Goal: Ask a question: Seek information or help from site administrators or community

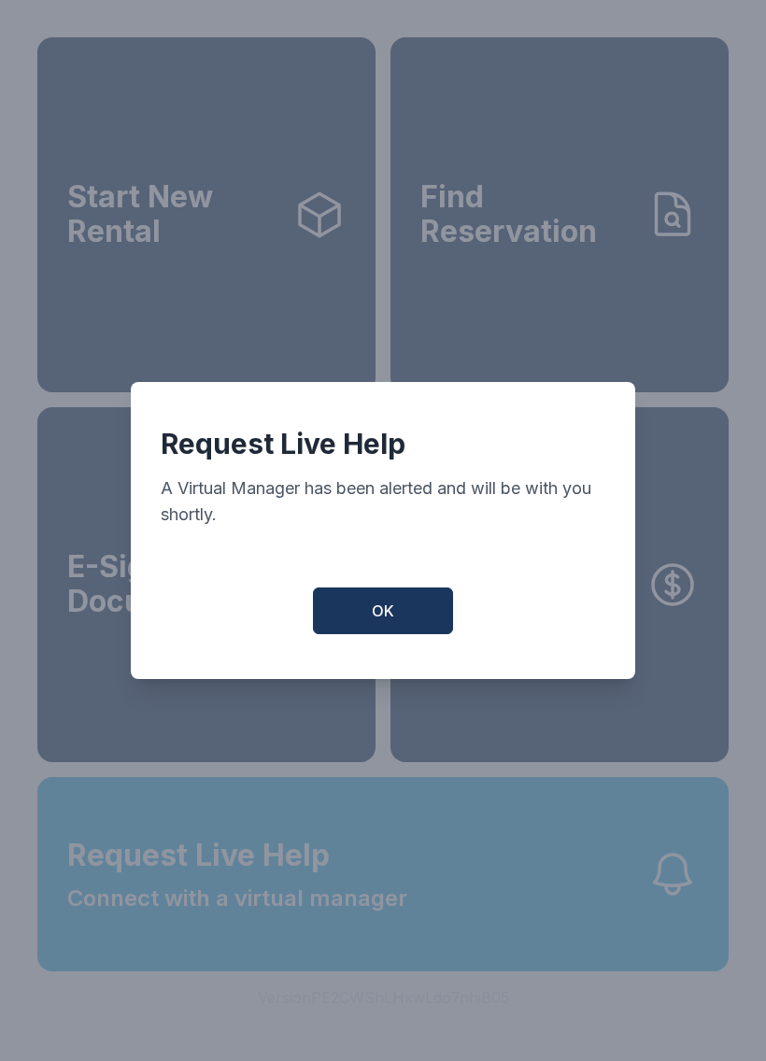
click at [380, 607] on button "OK" at bounding box center [383, 611] width 140 height 47
click at [379, 606] on button "OK" at bounding box center [383, 611] width 140 height 47
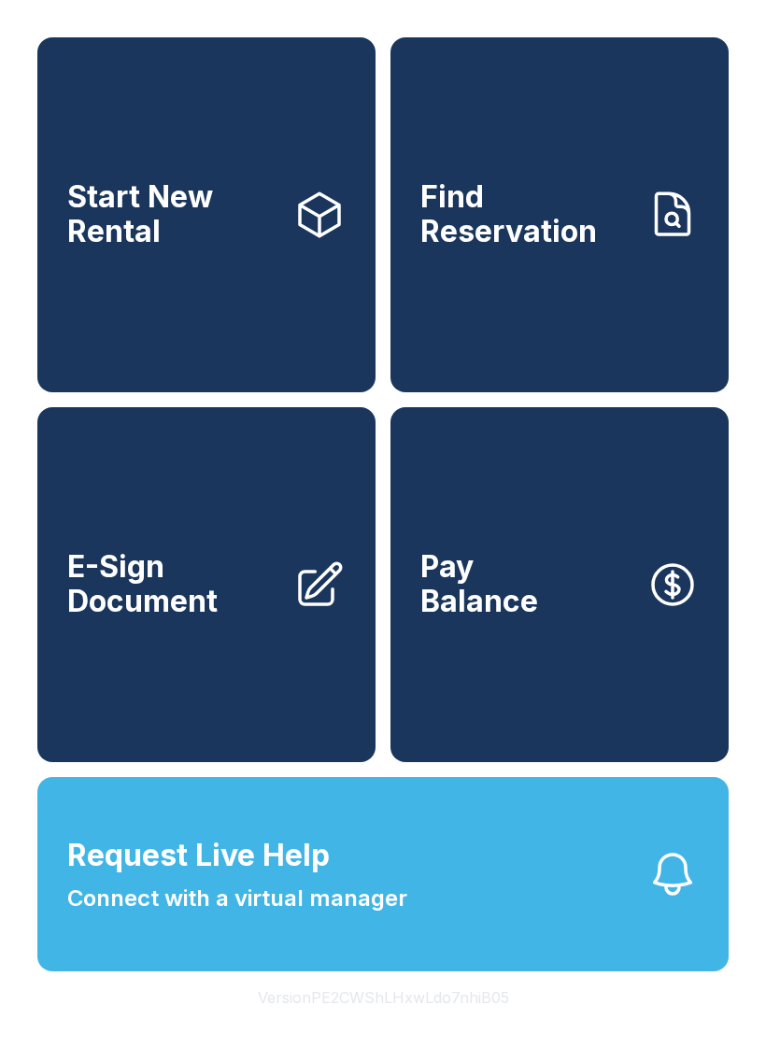
click at [430, 953] on button "Request Live Help Connect with a virtual manager" at bounding box center [382, 874] width 691 height 194
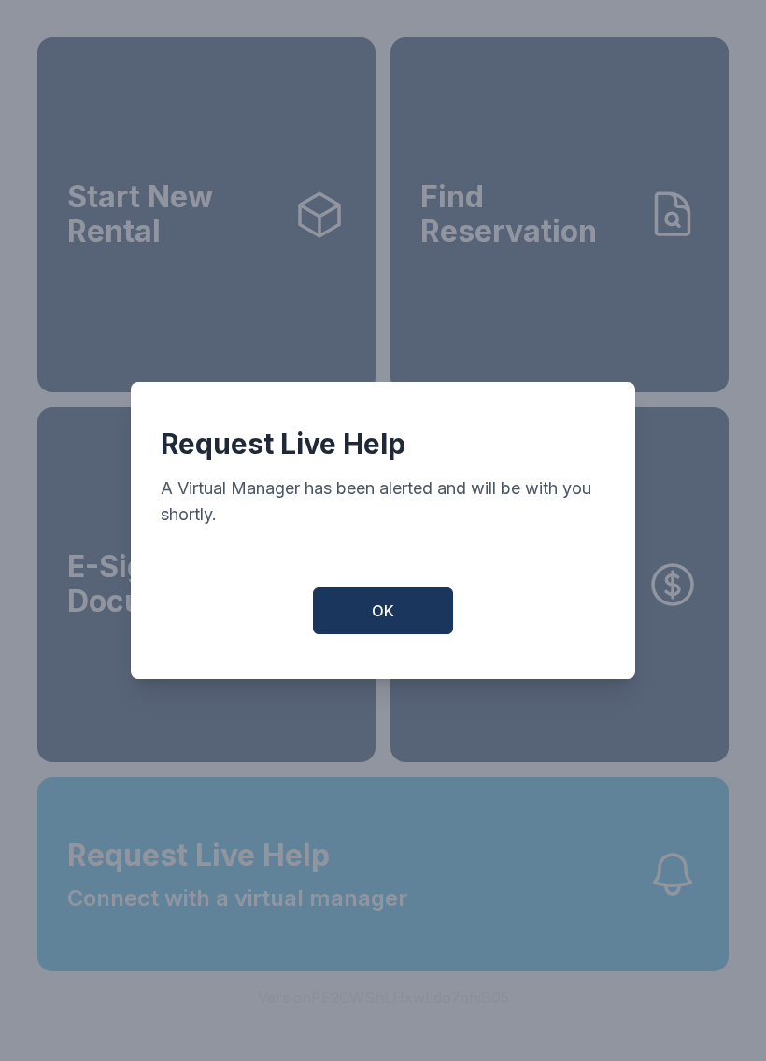
click at [394, 618] on button "OK" at bounding box center [383, 611] width 140 height 47
click at [394, 617] on button "OK" at bounding box center [383, 611] width 140 height 47
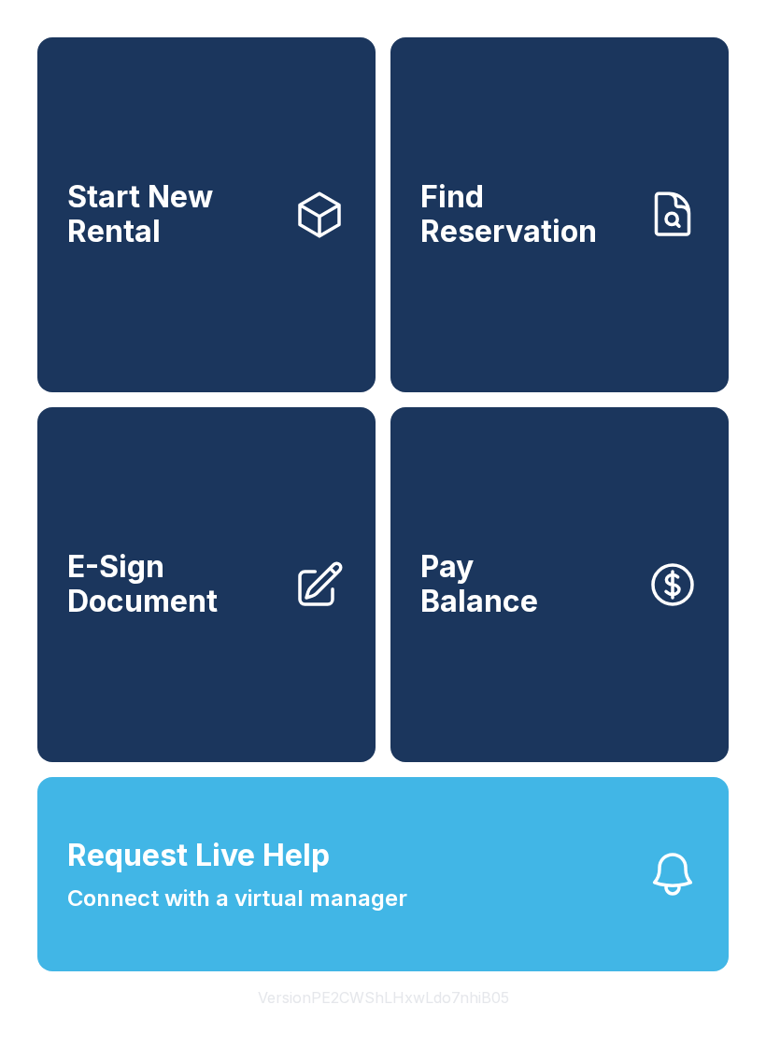
click at [364, 649] on link "E-Sign Document" at bounding box center [206, 584] width 338 height 355
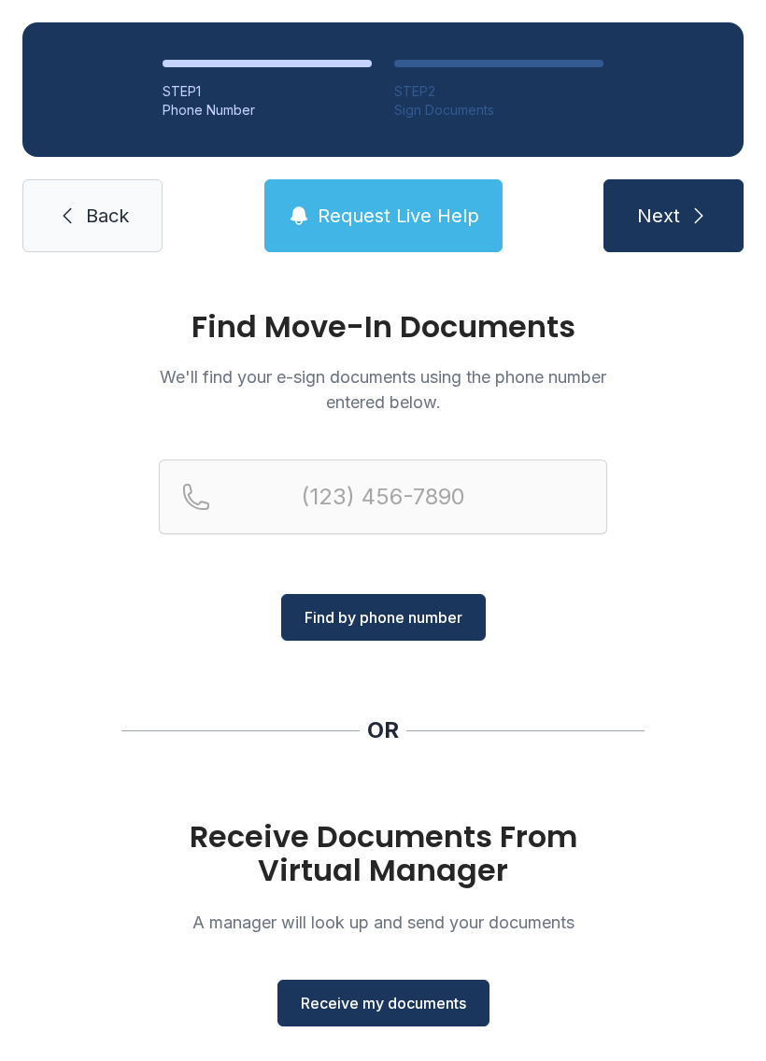
click at [81, 235] on link "Back" at bounding box center [92, 215] width 140 height 73
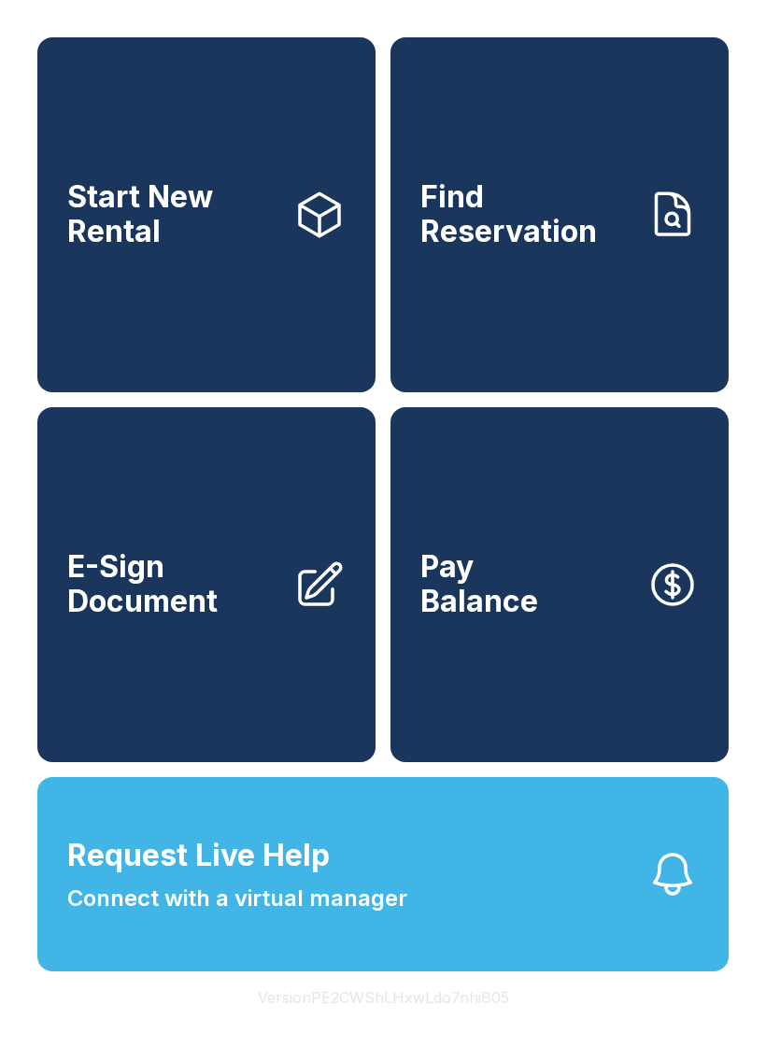
click at [590, 922] on button "Request Live Help Connect with a virtual manager" at bounding box center [382, 874] width 691 height 194
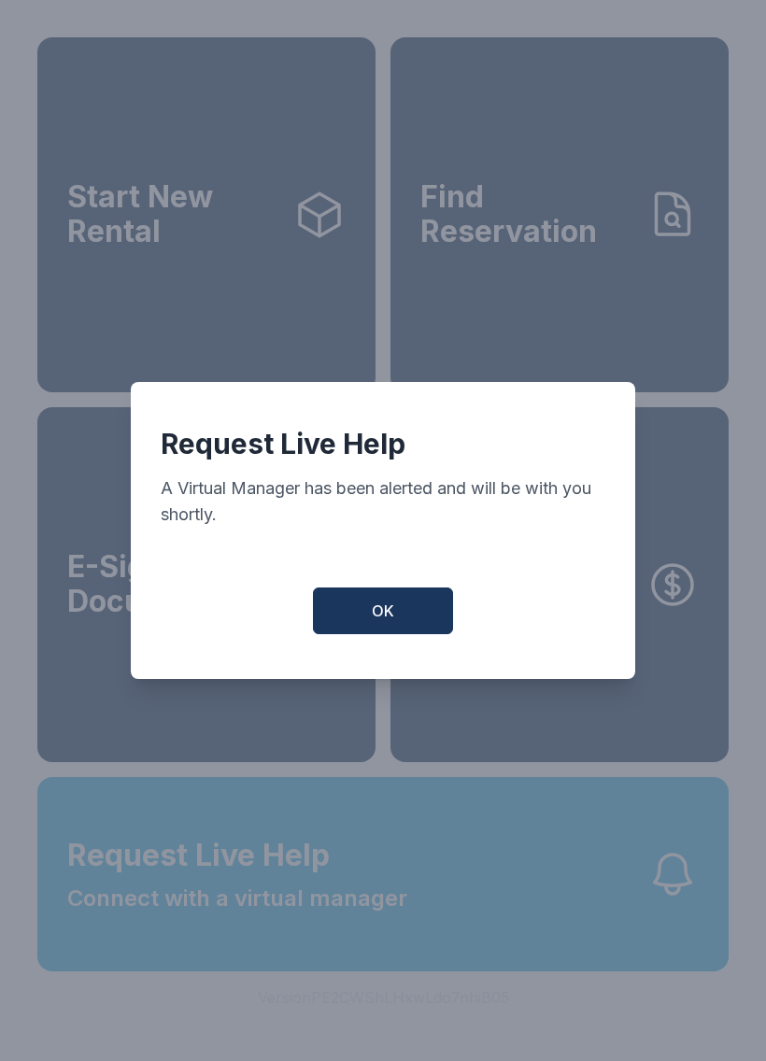
click at [423, 629] on button "OK" at bounding box center [383, 611] width 140 height 47
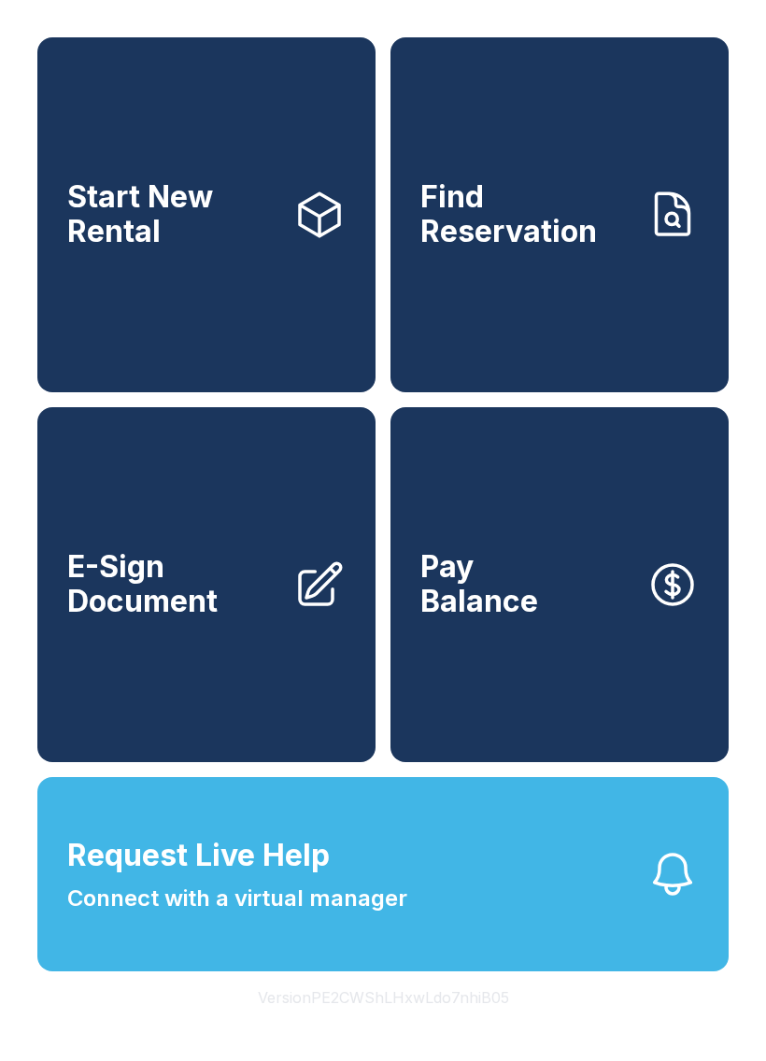
click at [594, 922] on button "Request Live Help Connect with a virtual manager" at bounding box center [382, 874] width 691 height 194
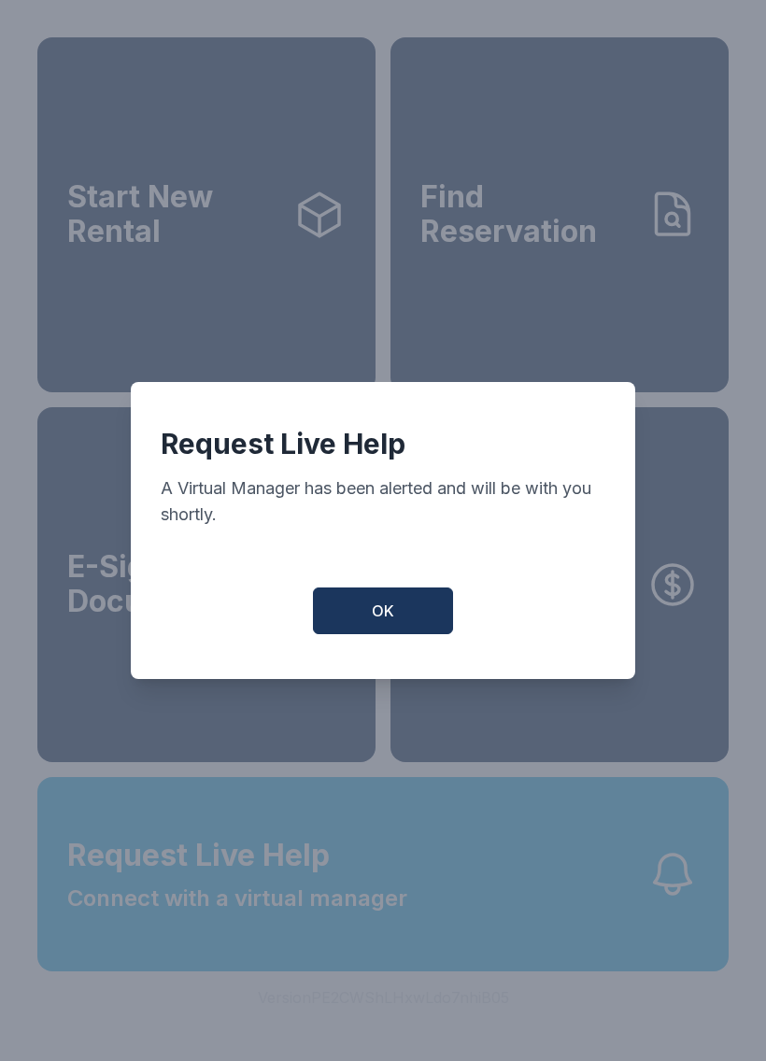
click at [404, 592] on div "Request Live Help A Virtual Manager has been alerted and will be with you short…" at bounding box center [383, 530] width 505 height 297
click at [403, 592] on div "Request Live Help A Virtual Manager has been alerted and will be with you short…" at bounding box center [383, 530] width 505 height 297
click at [400, 634] on button "OK" at bounding box center [383, 611] width 140 height 47
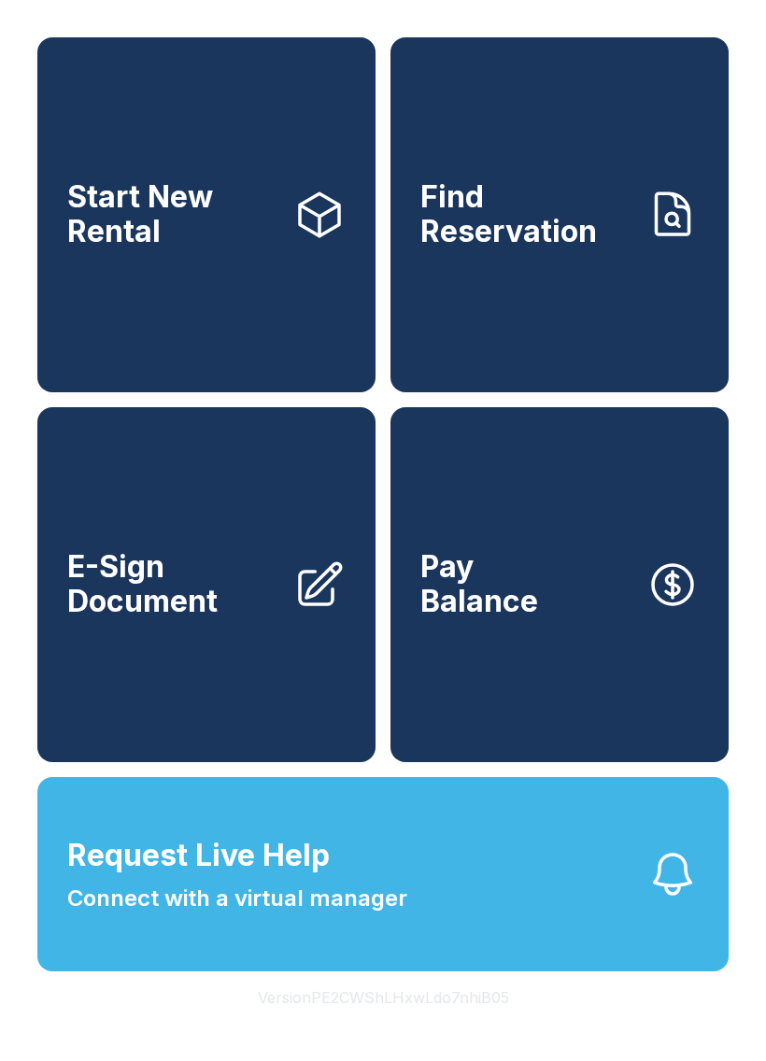
click at [674, 901] on icon "button" at bounding box center [673, 874] width 52 height 52
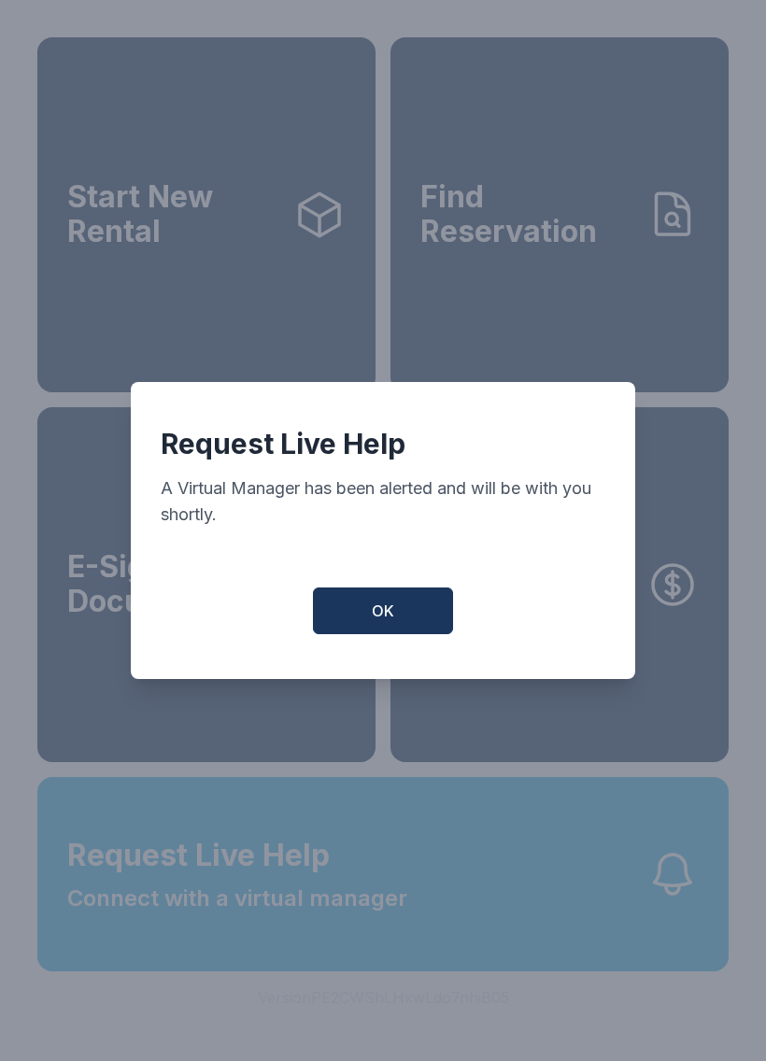
click at [420, 584] on div "Request Live Help A Virtual Manager has been alerted and will be with you short…" at bounding box center [383, 530] width 505 height 297
click at [370, 602] on button "OK" at bounding box center [383, 611] width 140 height 47
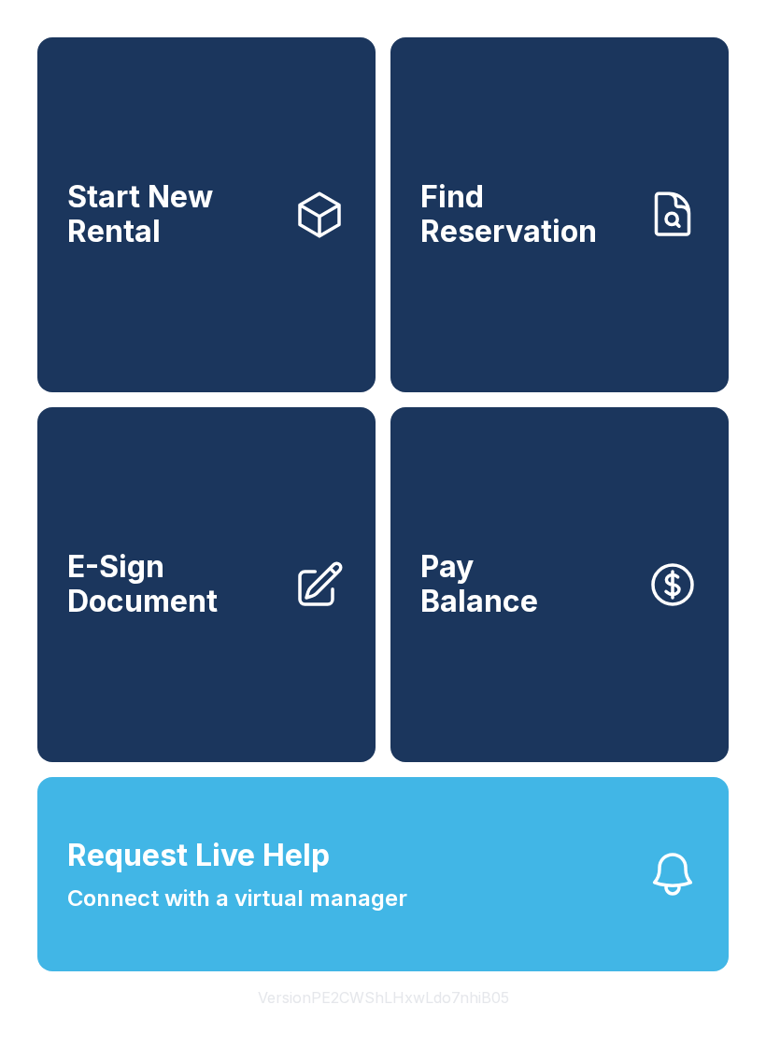
click at [689, 898] on icon "button" at bounding box center [673, 874] width 52 height 52
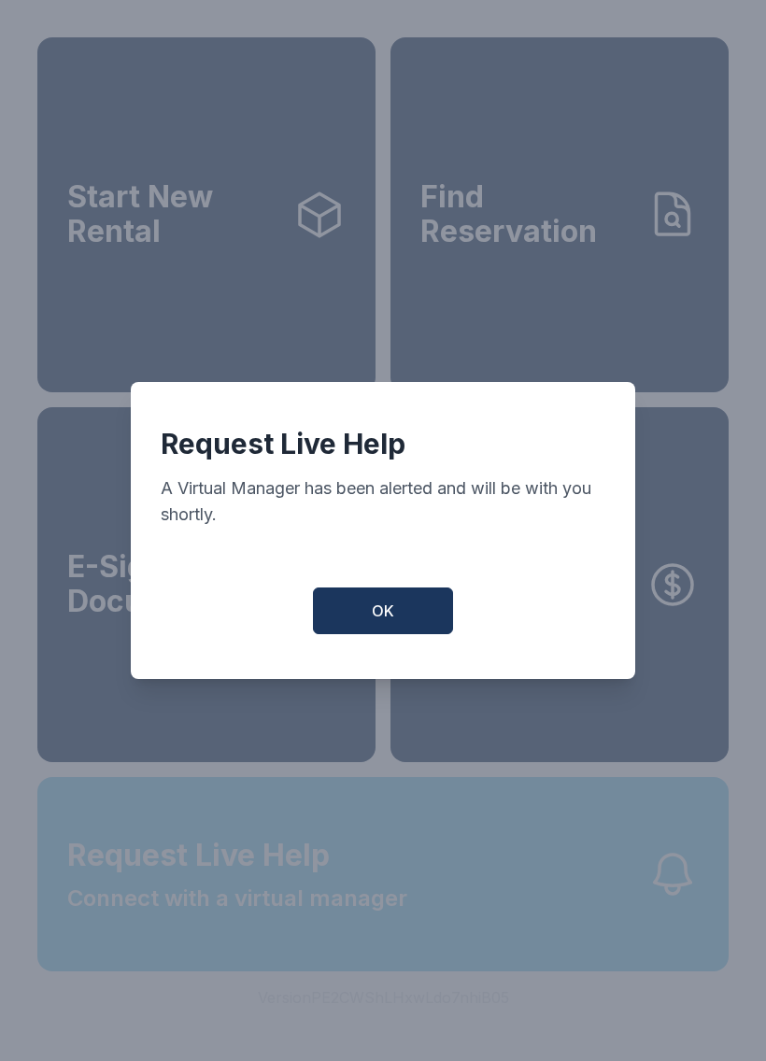
click at [689, 898] on div "Request Live Help A Virtual Manager has been alerted and will be with you short…" at bounding box center [383, 530] width 766 height 1061
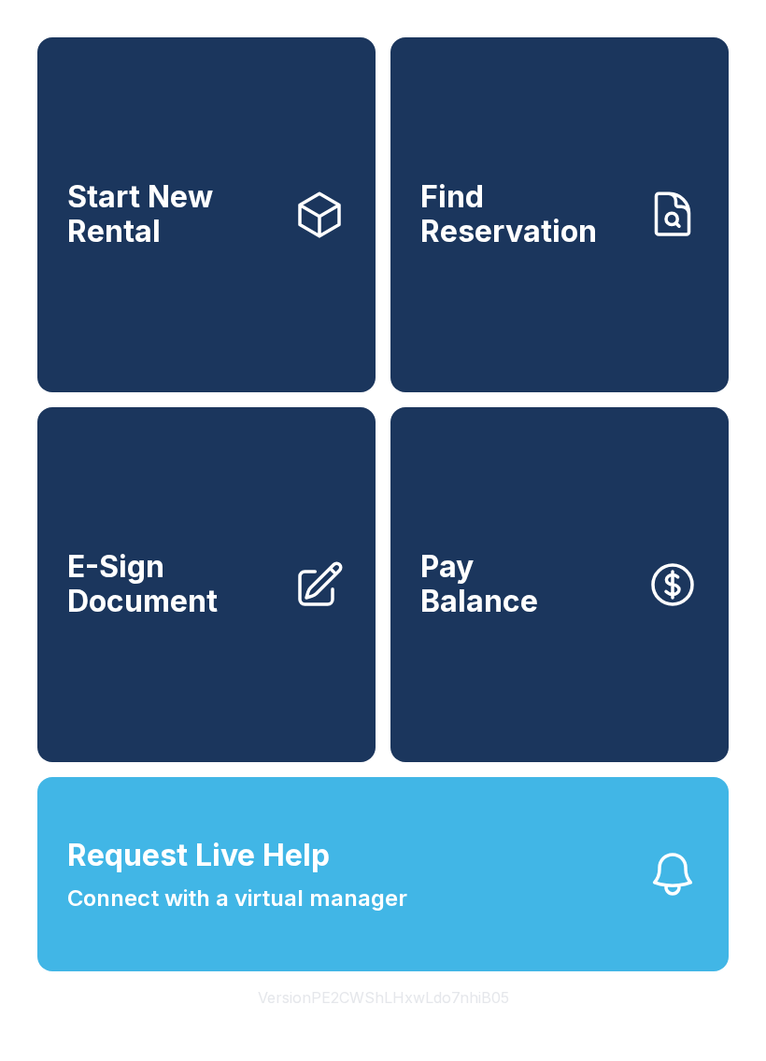
click at [687, 891] on icon "button" at bounding box center [673, 874] width 52 height 52
click at [697, 866] on div "Request Live Help A Virtual Manager has been alerted and will be with you short…" at bounding box center [383, 530] width 766 height 1061
click at [697, 865] on button "Request Live Help Connect with a virtual manager" at bounding box center [382, 874] width 691 height 194
click at [724, 871] on button "Request Live Help Connect with a virtual manager" at bounding box center [382, 874] width 691 height 194
click at [675, 864] on button "Request Live Help Connect with a virtual manager" at bounding box center [382, 874] width 691 height 194
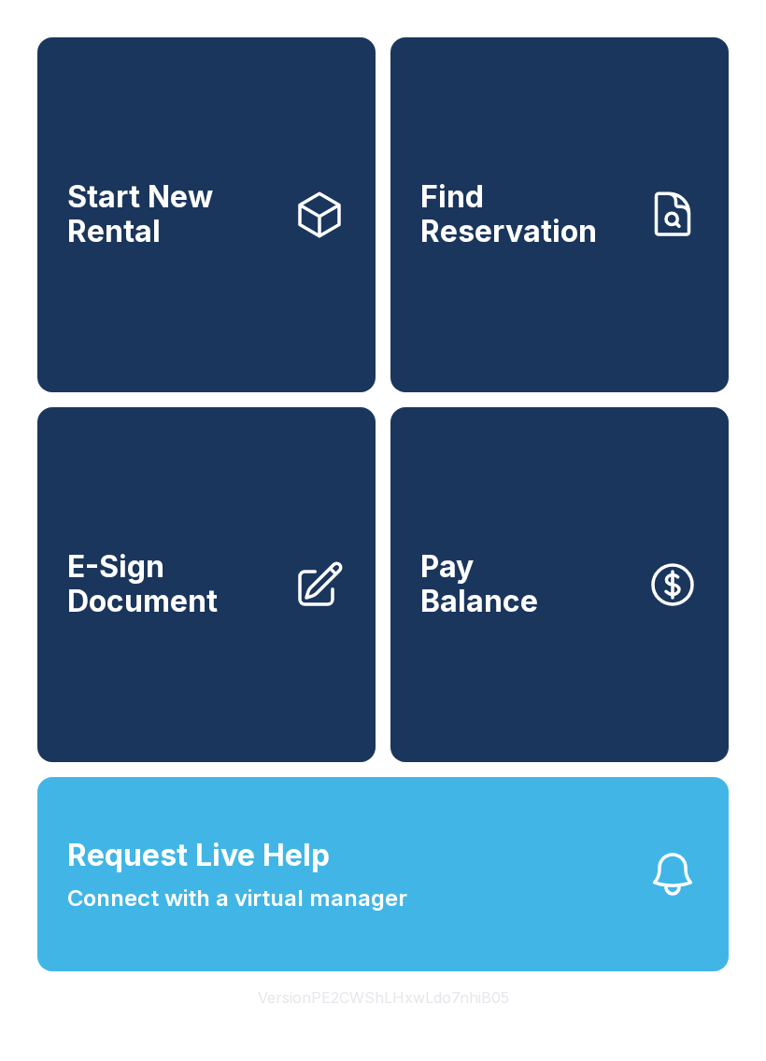
click at [704, 875] on button "Request Live Help Connect with a virtual manager" at bounding box center [382, 874] width 691 height 194
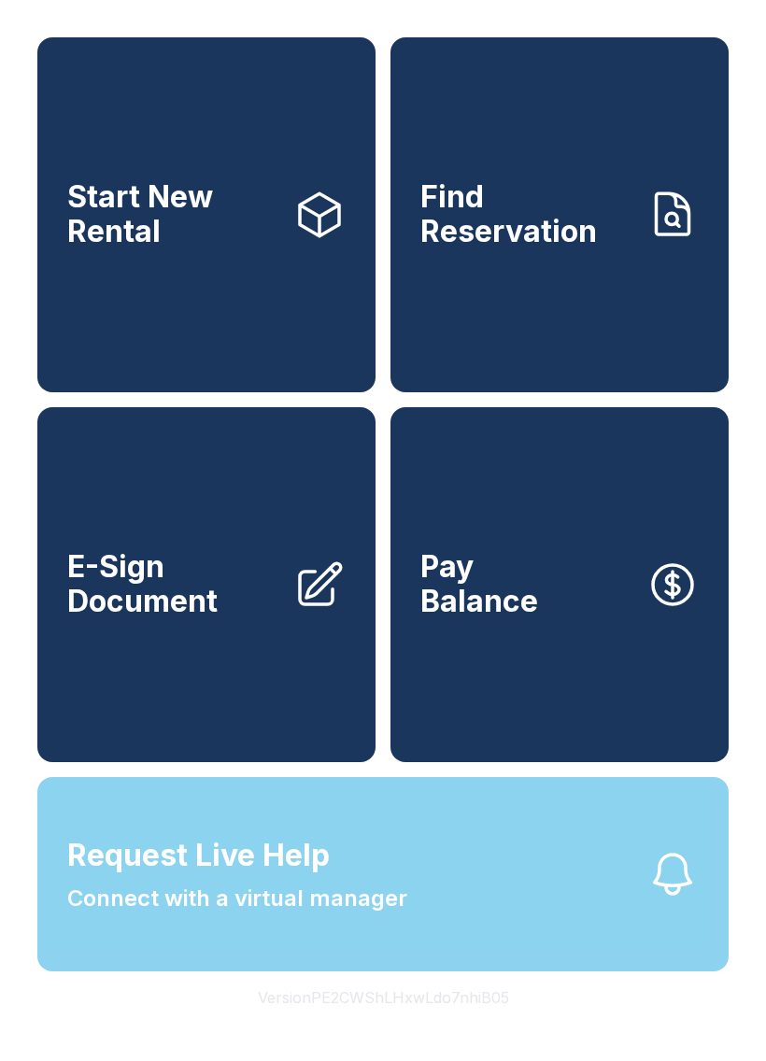
click at [708, 895] on button "Request Live Help Connect with a virtual manager" at bounding box center [382, 874] width 691 height 194
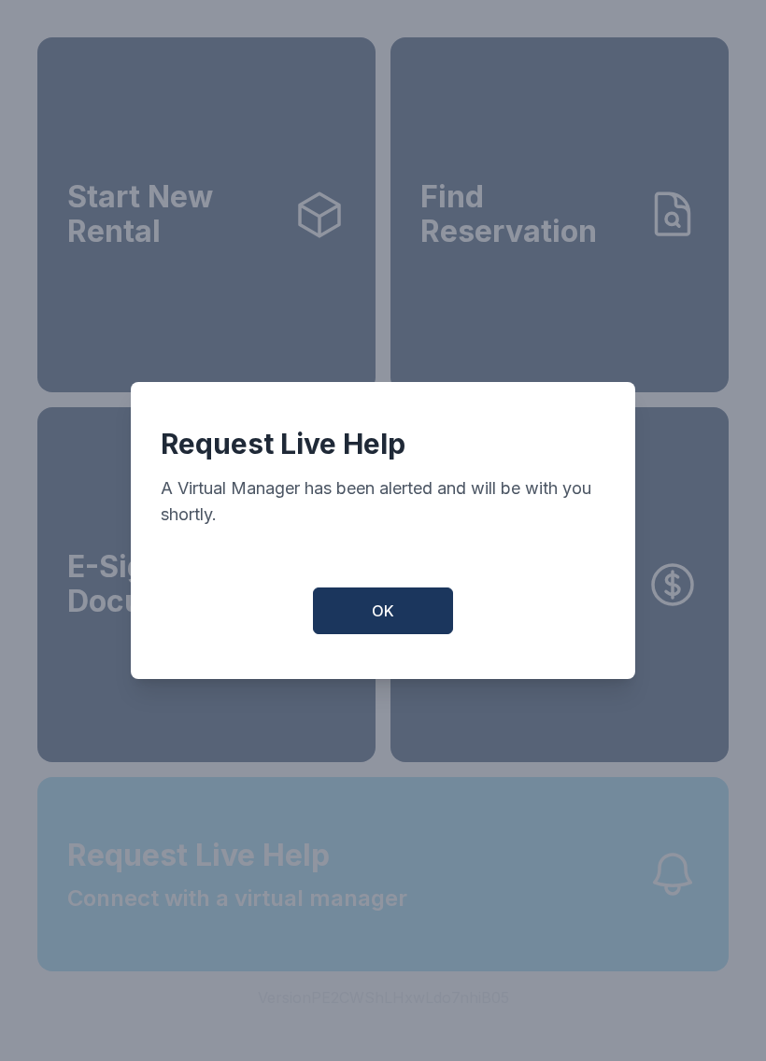
click at [692, 901] on div "Request Live Help A Virtual Manager has been alerted and will be with you short…" at bounding box center [383, 530] width 766 height 1061
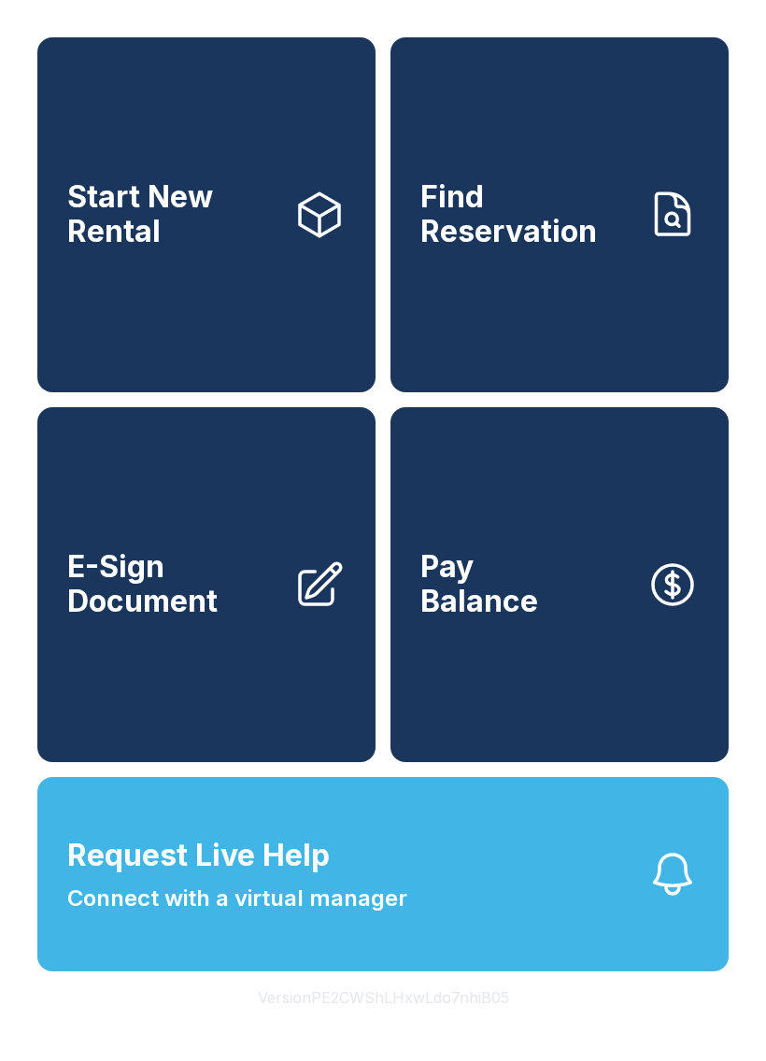
click at [694, 888] on button "Request Live Help Connect with a virtual manager" at bounding box center [382, 874] width 691 height 194
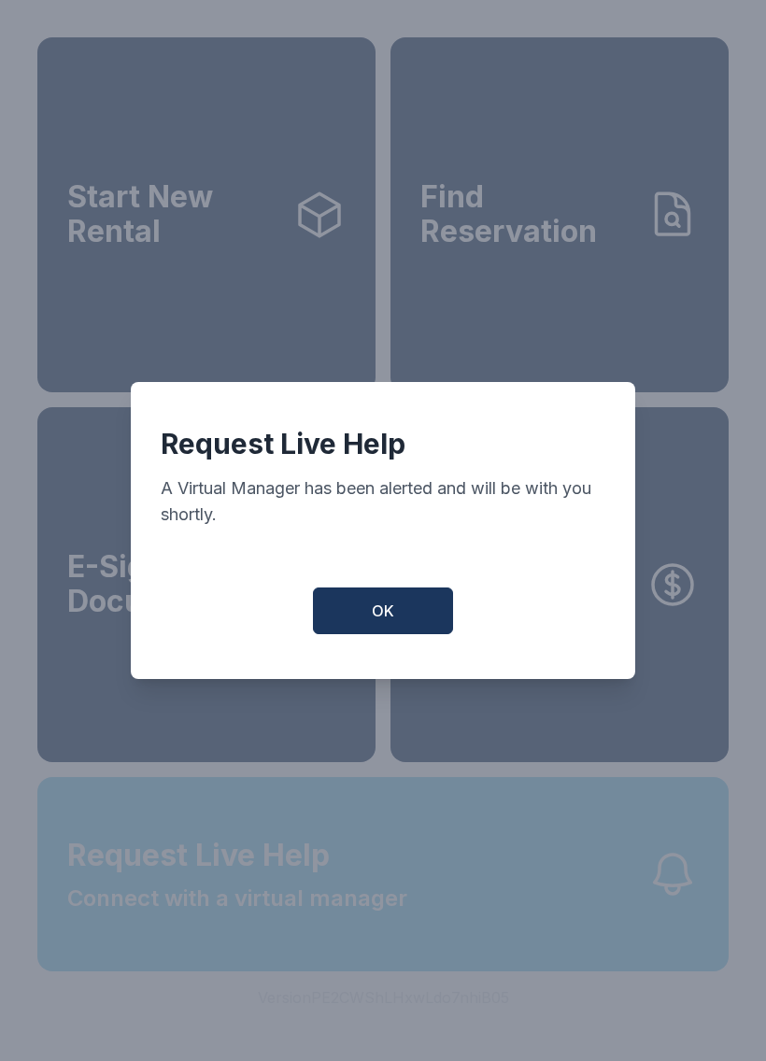
click at [693, 888] on div "Request Live Help A Virtual Manager has been alerted and will be with you short…" at bounding box center [383, 530] width 766 height 1061
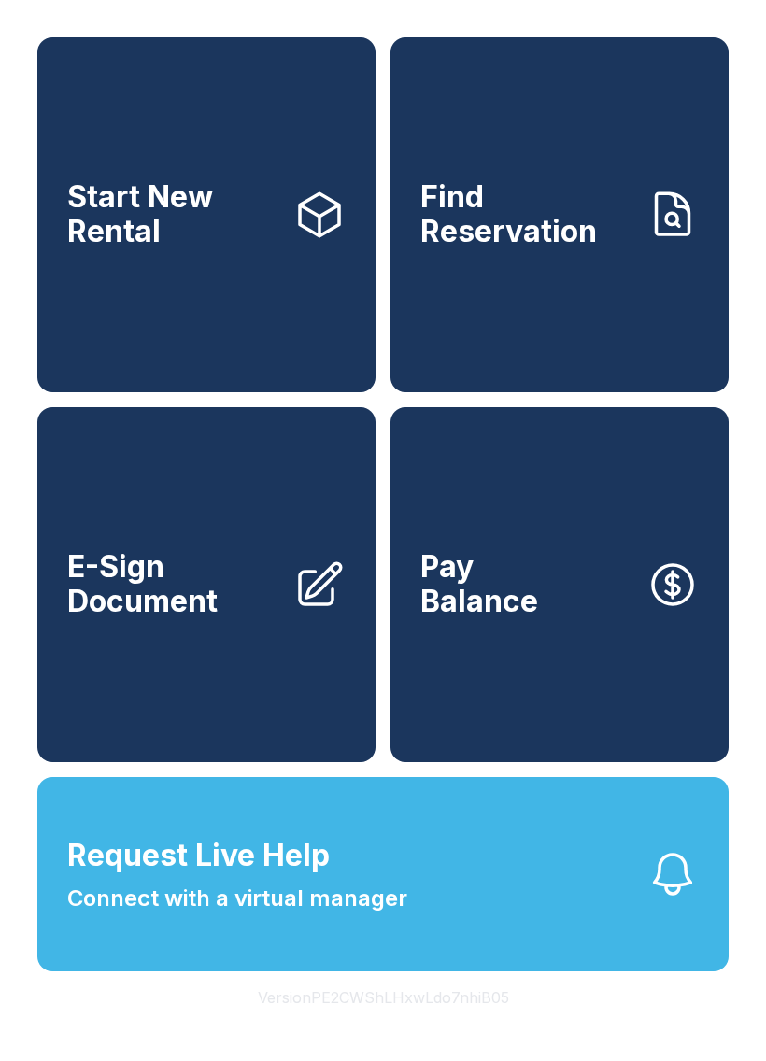
click at [704, 916] on button "Request Live Help Connect with a virtual manager" at bounding box center [382, 874] width 691 height 194
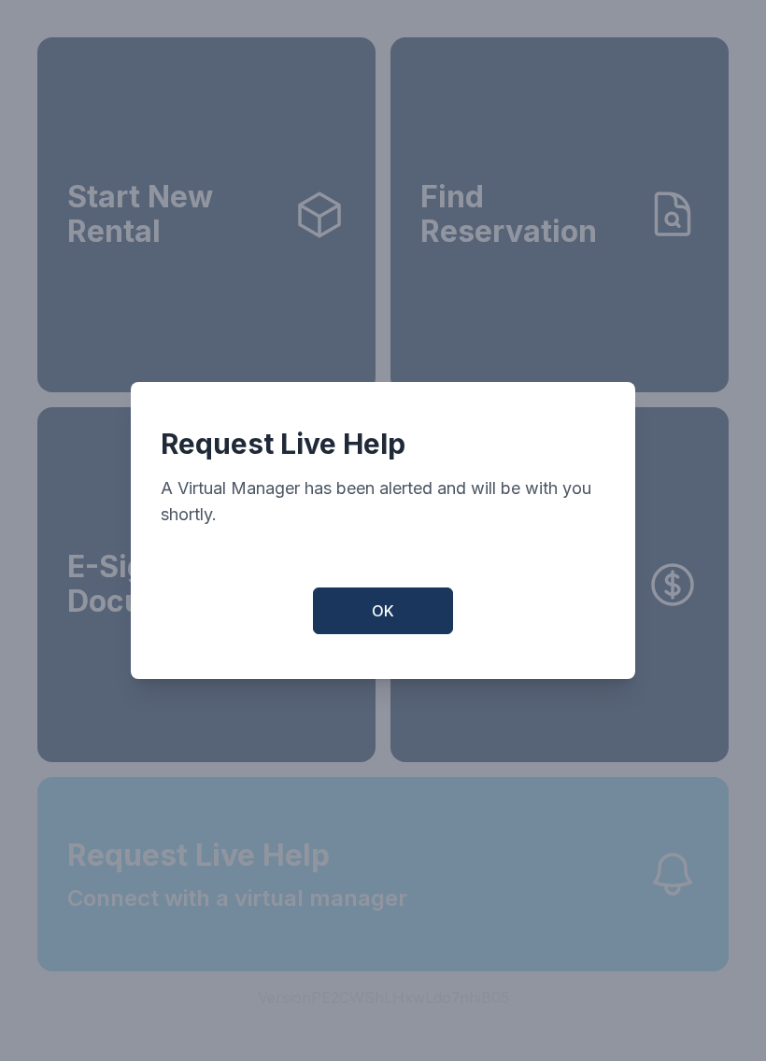
click at [703, 915] on div "Request Live Help A Virtual Manager has been alerted and will be with you short…" at bounding box center [383, 530] width 766 height 1061
click at [671, 894] on icon "button" at bounding box center [673, 874] width 36 height 39
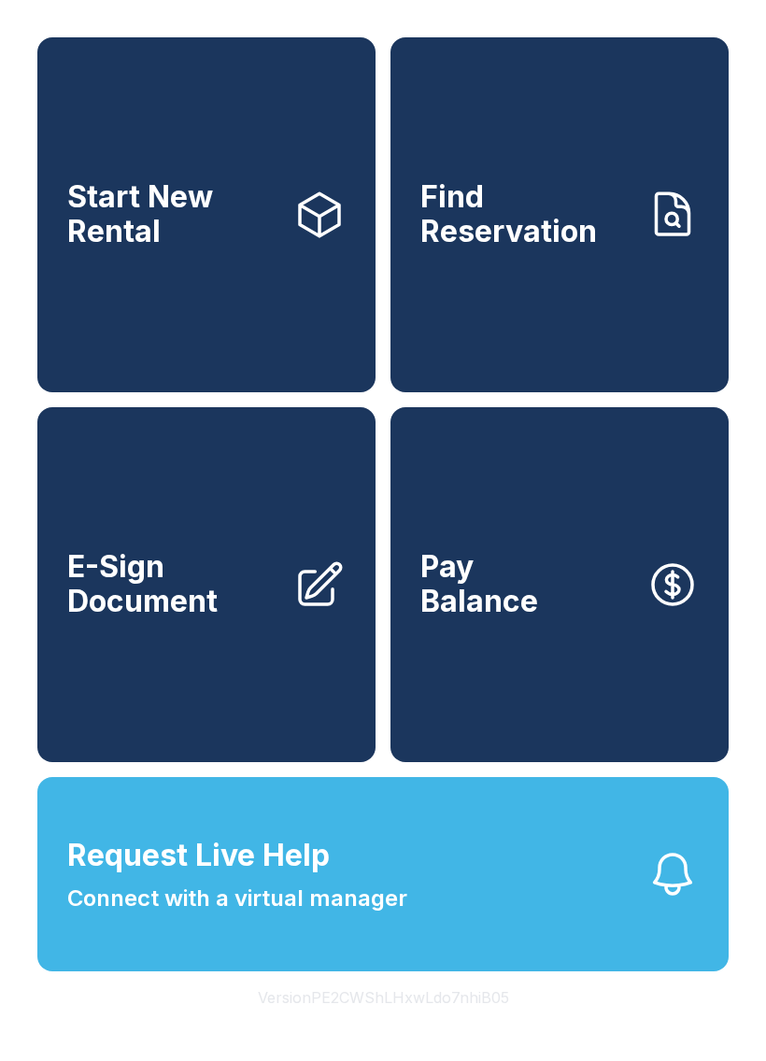
click at [389, 901] on span "Request Live Help Connect with a virtual manager" at bounding box center [237, 874] width 340 height 82
